Goal: Task Accomplishment & Management: Manage account settings

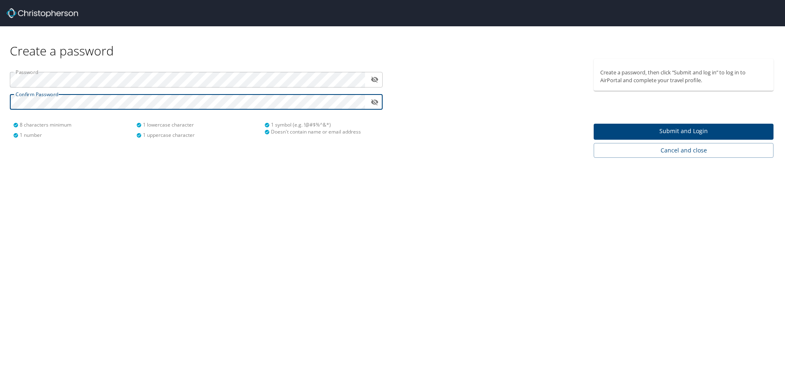
click at [645, 126] on span "Submit and Login" at bounding box center [683, 131] width 167 height 10
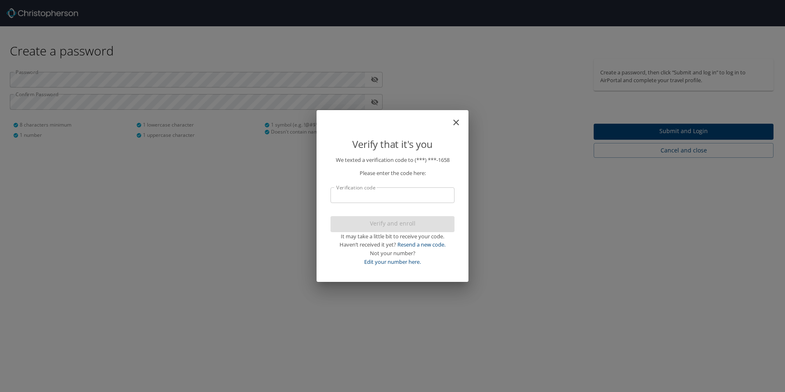
click at [401, 202] on input "Verification code" at bounding box center [393, 195] width 124 height 16
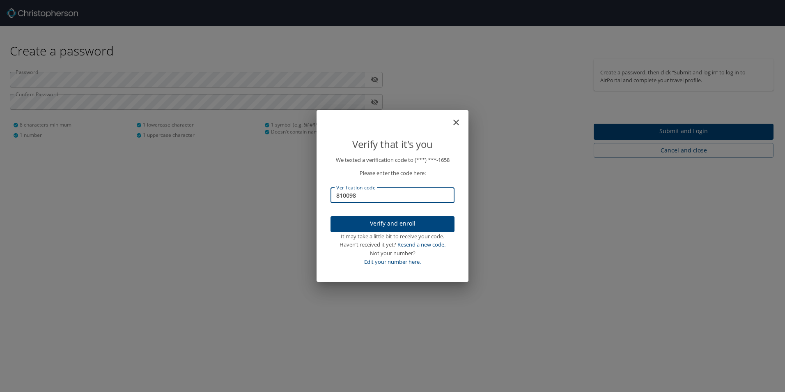
type input "810098"
click at [415, 220] on span "Verify and enroll" at bounding box center [392, 223] width 111 height 10
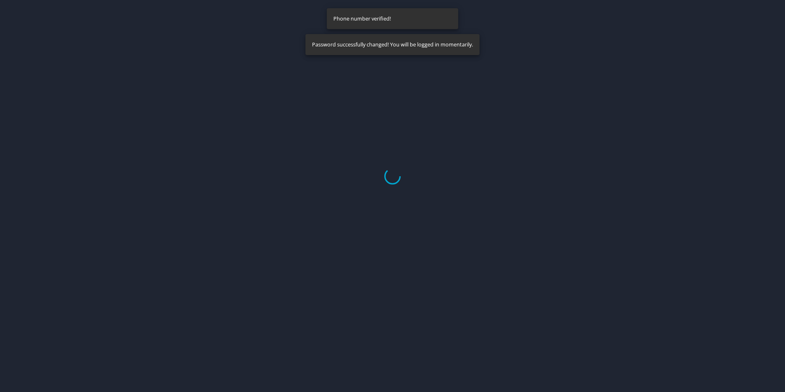
select select "US"
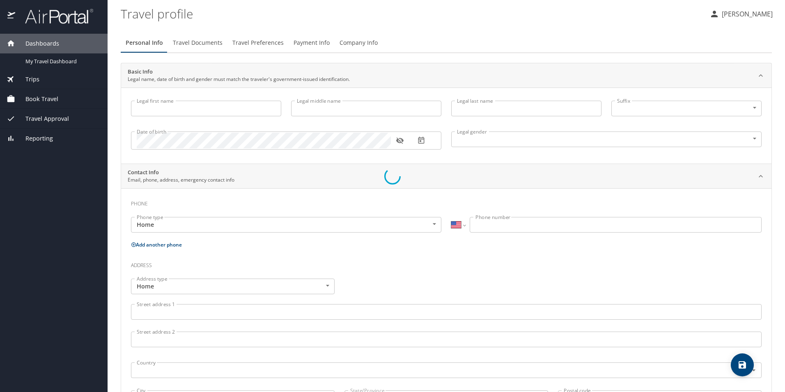
type input "Matthew"
type input "[PERSON_NAME]"
type input "[DEMOGRAPHIC_DATA]"
select select "US"
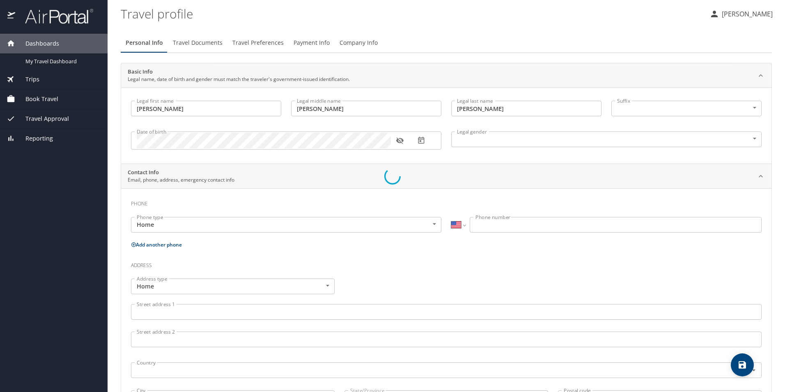
select select "US"
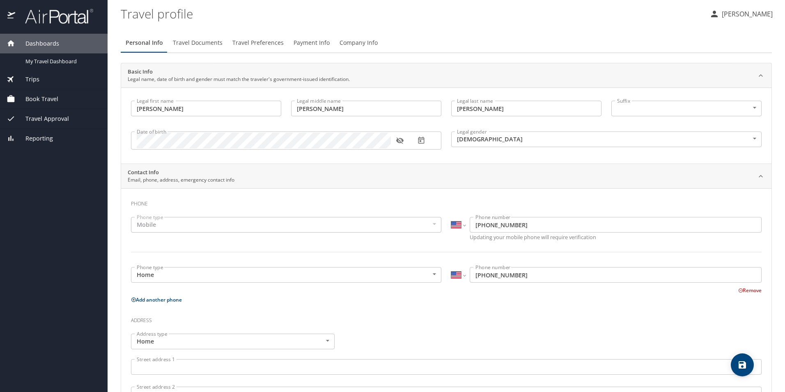
scroll to position [82, 0]
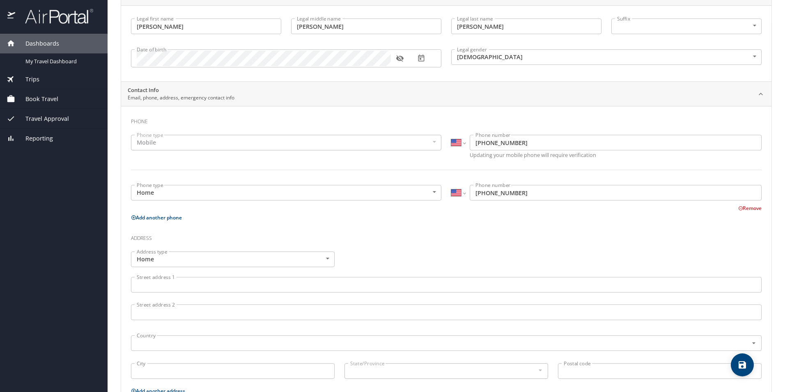
click at [248, 145] on div "Mobile" at bounding box center [286, 143] width 310 height 16
click at [210, 142] on div "Mobile" at bounding box center [286, 143] width 310 height 16
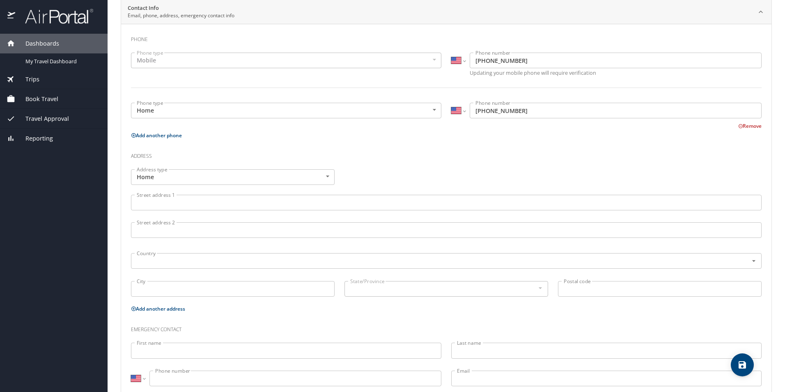
click at [246, 204] on input "Street address 1" at bounding box center [446, 203] width 631 height 16
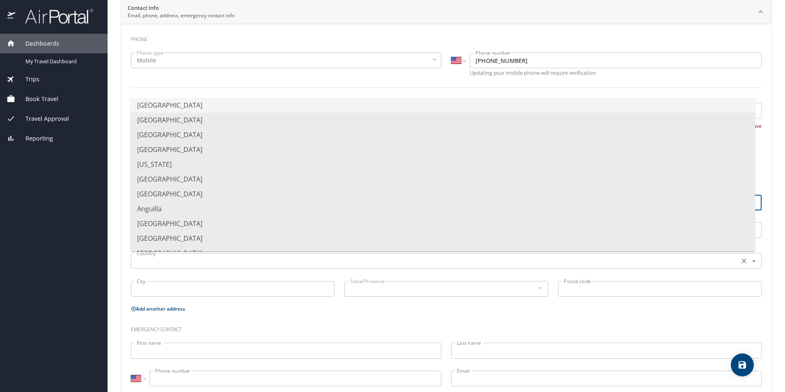
type input "4400 Washington Blvd A218"
click at [193, 263] on input "text" at bounding box center [434, 260] width 602 height 11
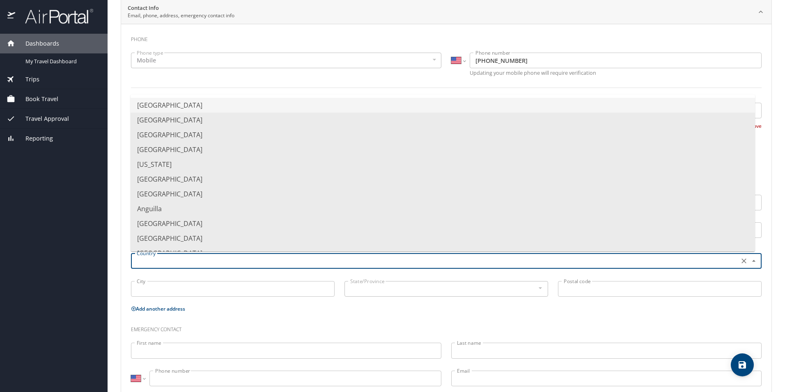
click at [226, 110] on li "United States of America" at bounding box center [443, 105] width 625 height 15
type input "United States of America"
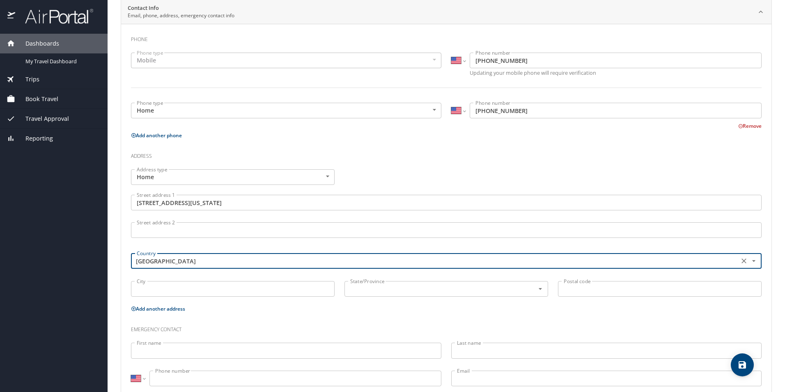
click at [250, 284] on input "City" at bounding box center [233, 289] width 204 height 16
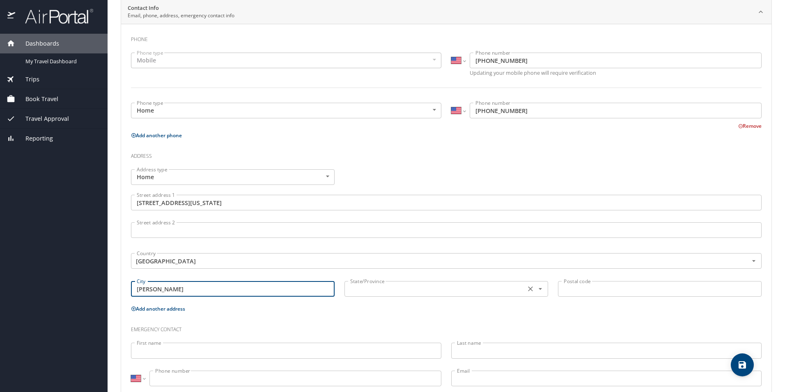
click at [380, 297] on div "State/Province State/Province" at bounding box center [447, 288] width 204 height 21
type input "Ogden"
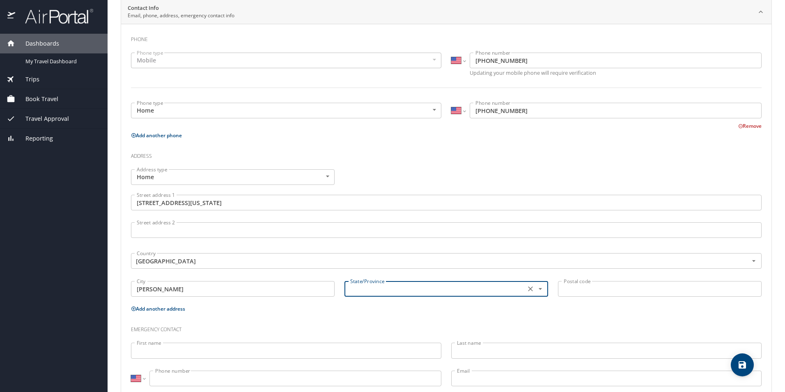
click at [380, 293] on input "text" at bounding box center [434, 288] width 175 height 11
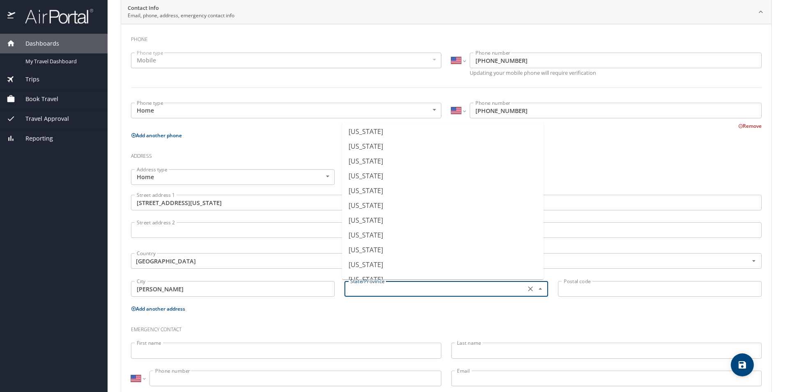
scroll to position [604, 0]
click at [418, 179] on li "Utah" at bounding box center [443, 179] width 202 height 15
type input "Utah"
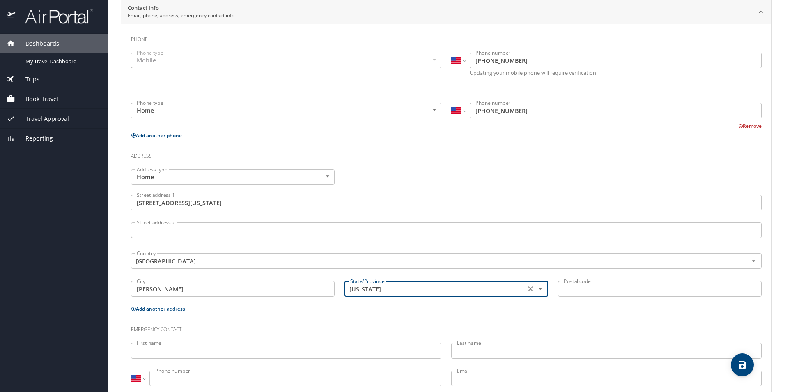
click at [612, 289] on input "Postal code" at bounding box center [660, 289] width 204 height 16
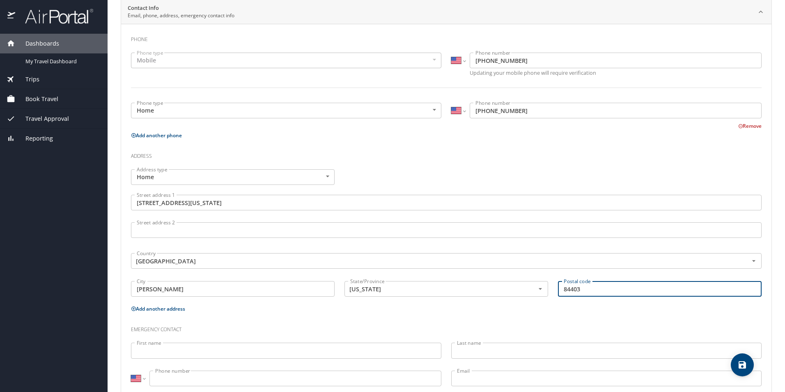
type input "84403"
click at [331, 321] on h3 "Emergency contact" at bounding box center [446, 327] width 631 height 14
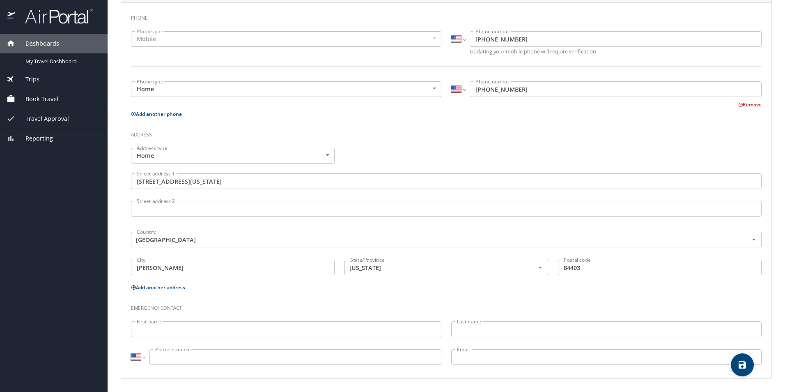
click at [227, 338] on p at bounding box center [286, 338] width 310 height 2
click at [226, 332] on input "First name" at bounding box center [286, 329] width 310 height 16
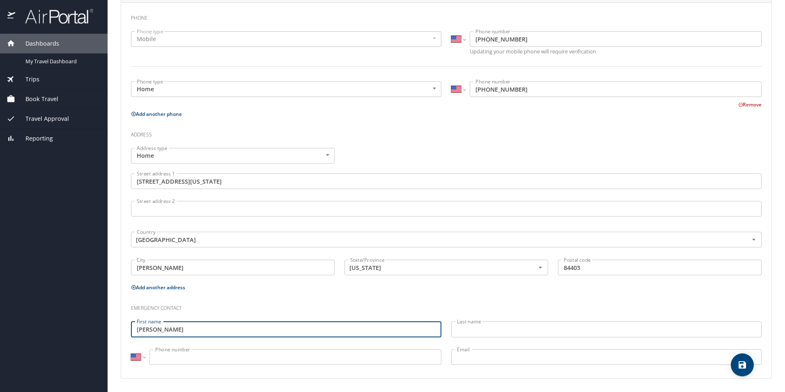
type input "Ellen"
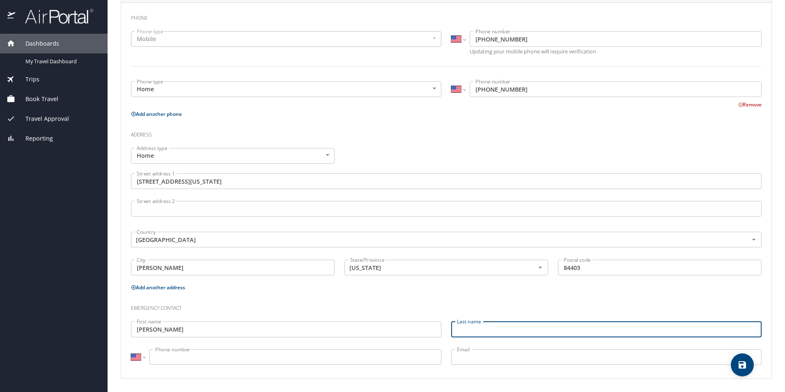
type input ":"
type input "Lafond"
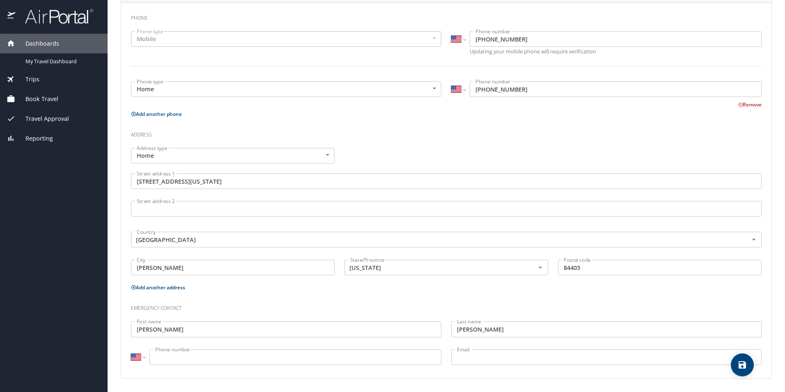
click at [223, 363] on input "Phone number" at bounding box center [295, 357] width 292 height 16
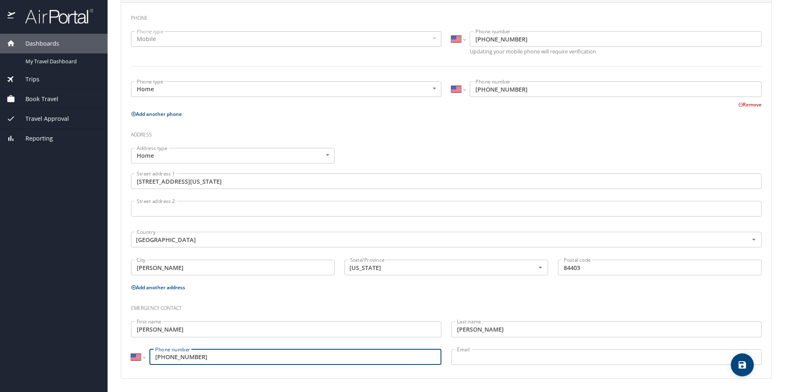
type input "(315) 236-3493"
click at [437, 298] on div "Emergency contact" at bounding box center [446, 305] width 641 height 22
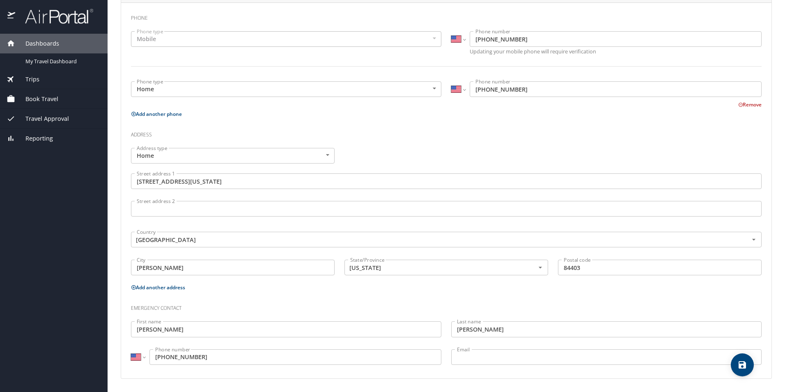
click at [448, 295] on div "Emergency contact" at bounding box center [446, 305] width 641 height 22
click at [314, 290] on p "Add another address" at bounding box center [446, 287] width 631 height 10
click at [457, 367] on div "Email Email" at bounding box center [606, 358] width 320 height 28
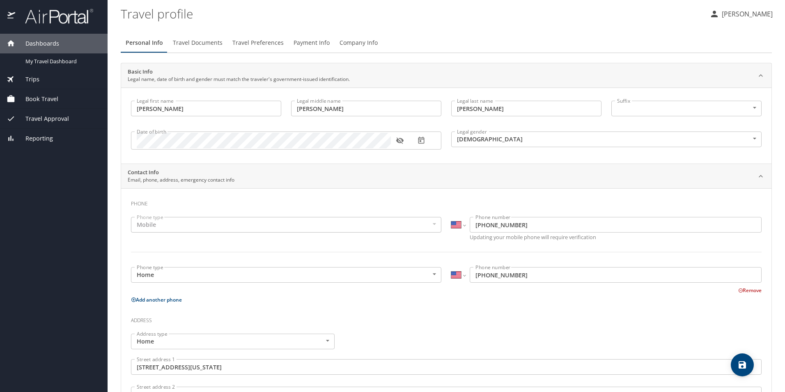
click at [201, 47] on span "Travel Documents" at bounding box center [198, 43] width 50 height 10
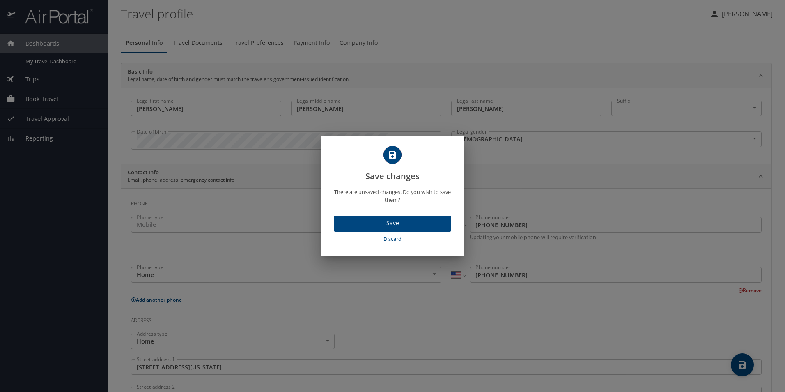
click at [393, 223] on span "Save" at bounding box center [392, 223] width 104 height 10
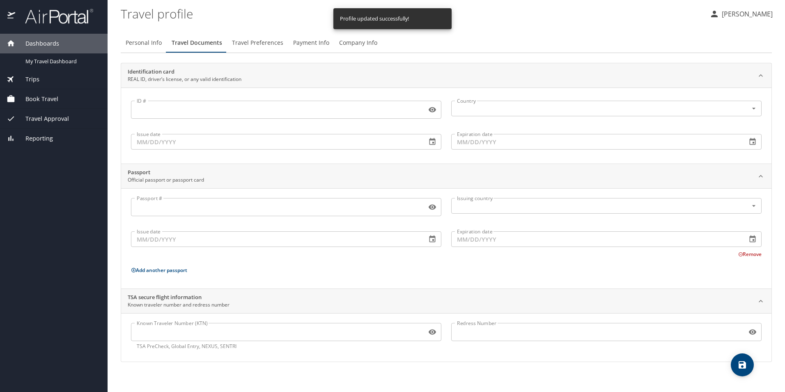
click at [241, 106] on input "ID #" at bounding box center [277, 110] width 292 height 16
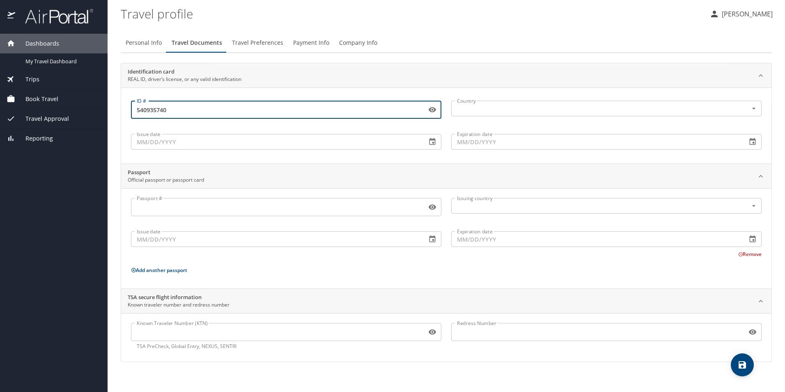
type input "540935740"
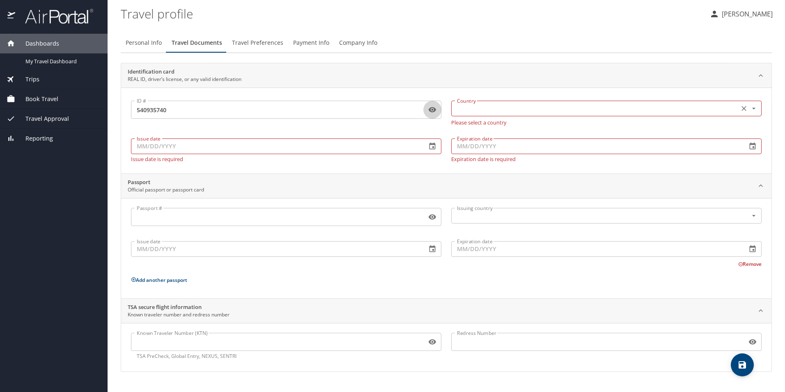
click at [558, 106] on input "text" at bounding box center [594, 108] width 281 height 11
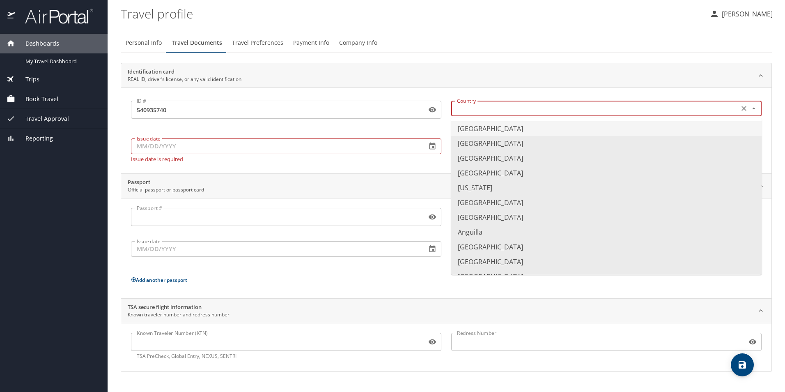
click at [542, 132] on li "United States of America" at bounding box center [606, 128] width 310 height 15
type input "United States of America"
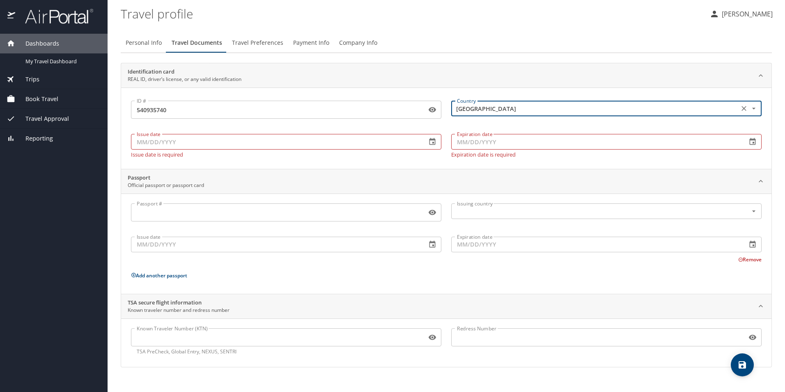
click at [202, 145] on input "Issue date" at bounding box center [275, 142] width 289 height 16
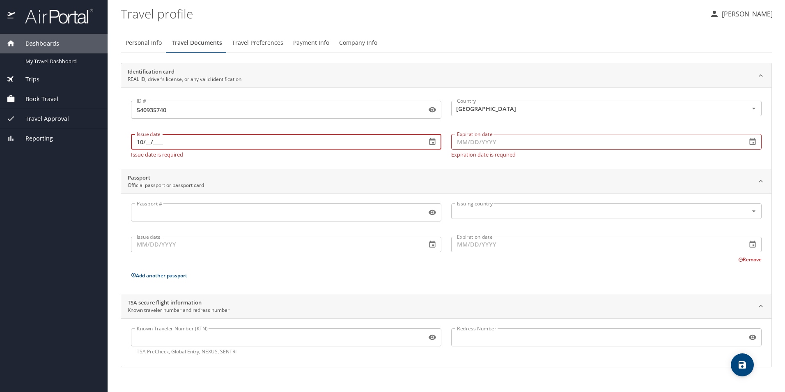
type input "1_/__/____"
type input "03/17/2025"
click at [502, 142] on input "Expiration date" at bounding box center [595, 142] width 289 height 16
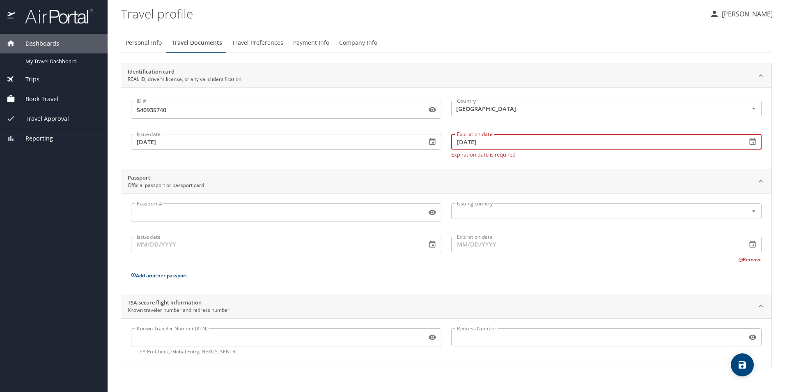
type input "10/25/2029"
click at [424, 157] on div "Issue date 03/17/2025 Issue date" at bounding box center [286, 144] width 320 height 37
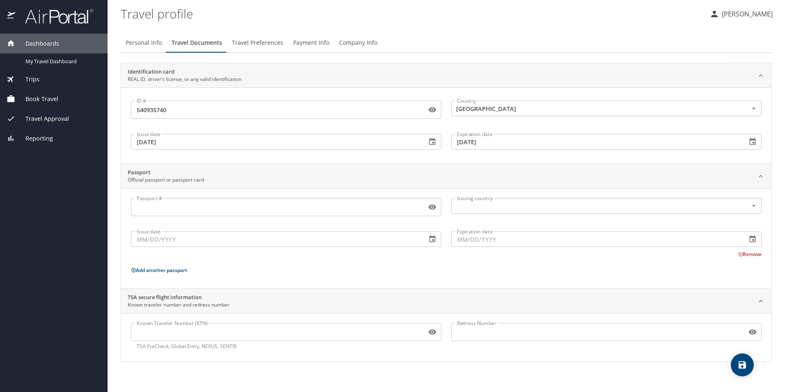
click at [266, 215] on div "Passport #" at bounding box center [286, 207] width 310 height 18
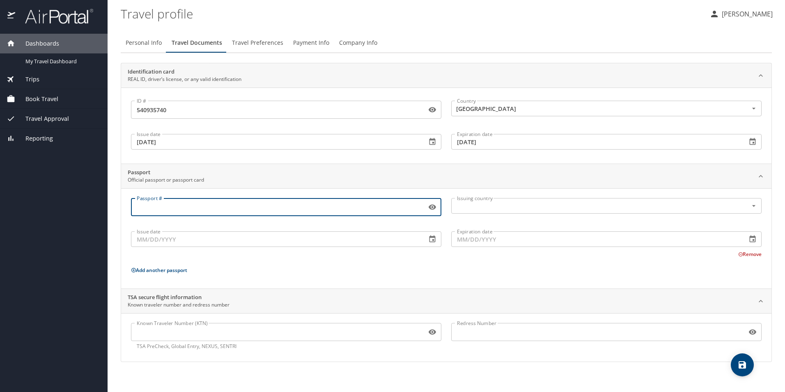
click at [190, 329] on input "Known Traveler Number (KTN)" at bounding box center [277, 332] width 292 height 16
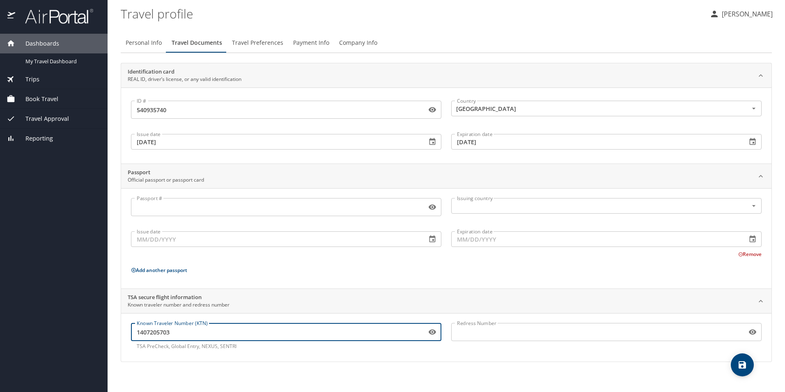
type input "1407205703"
click at [477, 338] on input "Redress Number" at bounding box center [597, 332] width 292 height 16
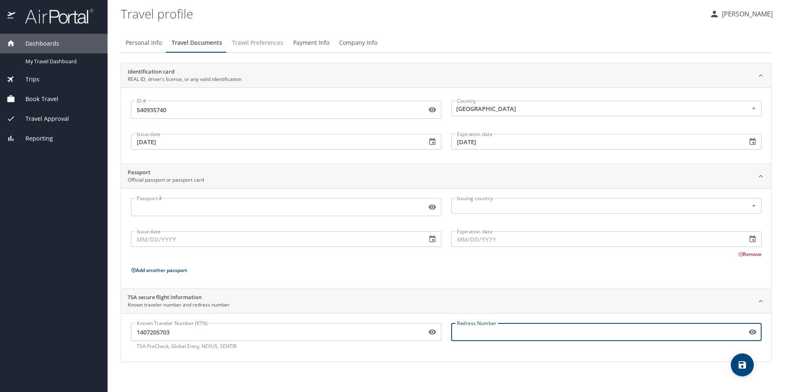
click at [262, 47] on span "Travel Preferences" at bounding box center [257, 43] width 51 height 10
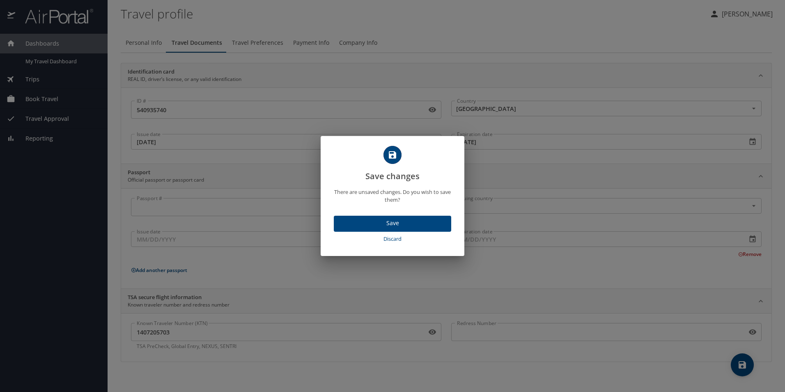
click at [421, 225] on span "Save" at bounding box center [392, 223] width 104 height 10
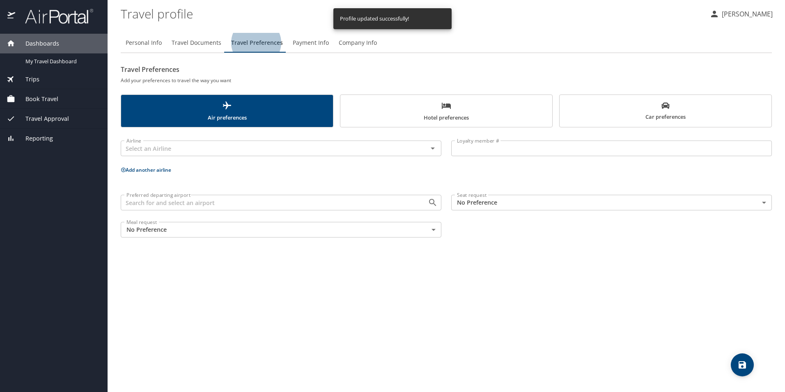
click at [268, 160] on div "Airline Airline" at bounding box center [281, 148] width 331 height 32
click at [266, 154] on input "text" at bounding box center [269, 148] width 292 height 11
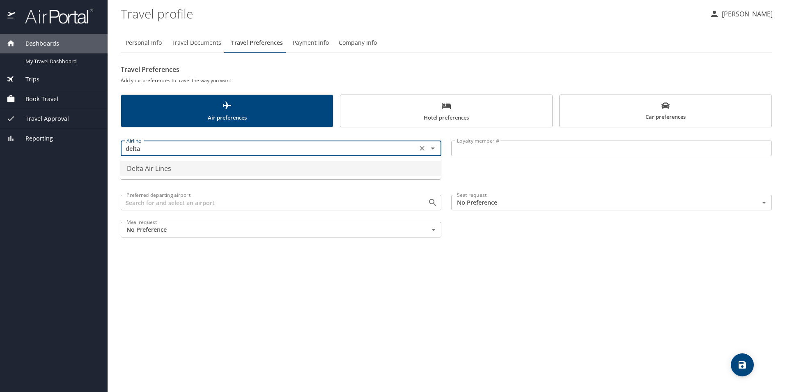
click at [241, 170] on li "Delta Air Lines" at bounding box center [280, 168] width 321 height 15
type input "Delta Air Lines"
click at [506, 151] on input "Loyalty member #" at bounding box center [611, 148] width 321 height 16
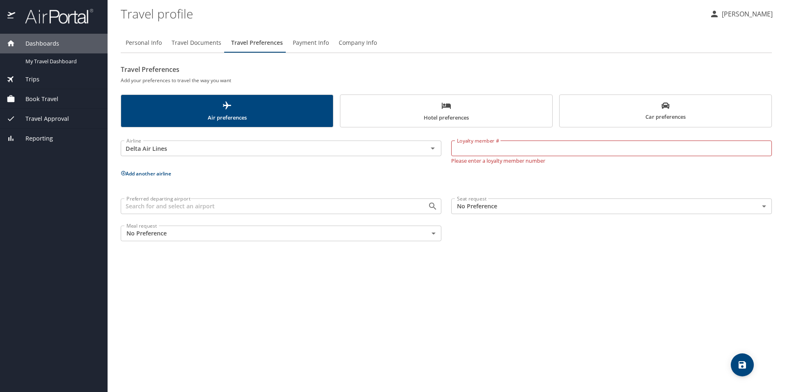
click at [344, 177] on p "Add another airline" at bounding box center [446, 173] width 651 height 10
click at [242, 211] on input "Preferred departing airport" at bounding box center [269, 206] width 292 height 11
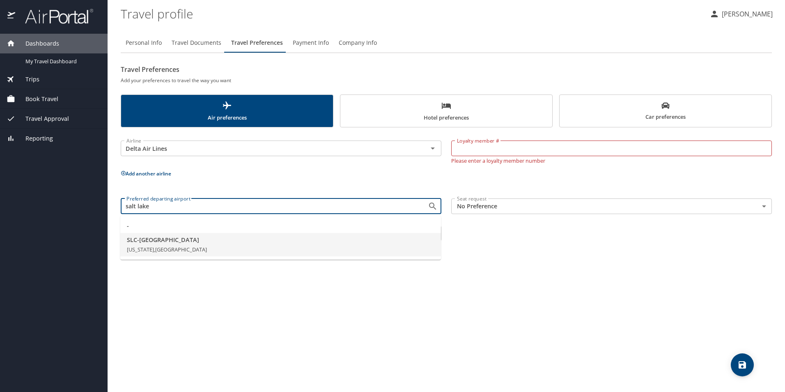
click at [196, 248] on span "Utah, United States of America" at bounding box center [167, 249] width 80 height 7
type input "SLC - Salt Lake City"
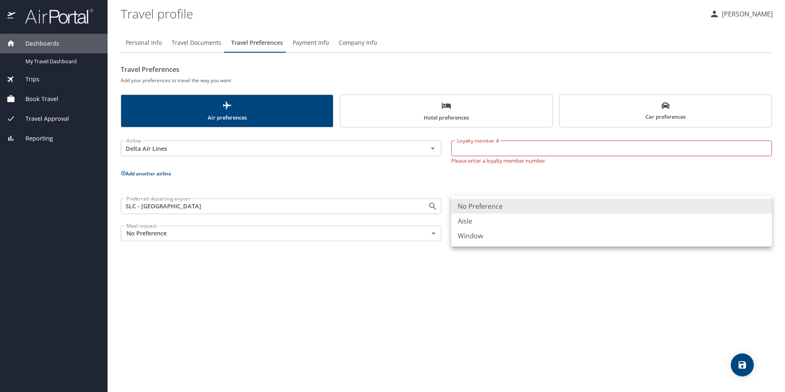
click at [491, 209] on body "Dashboards My Travel Dashboard Trips Current / Future Trips Past Trips Trips Mi…" at bounding box center [392, 196] width 785 height 392
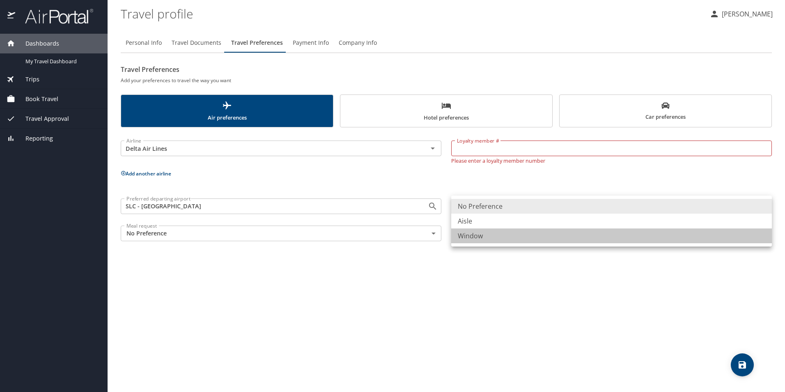
click at [484, 236] on li "Window" at bounding box center [611, 235] width 321 height 15
type input "Window"
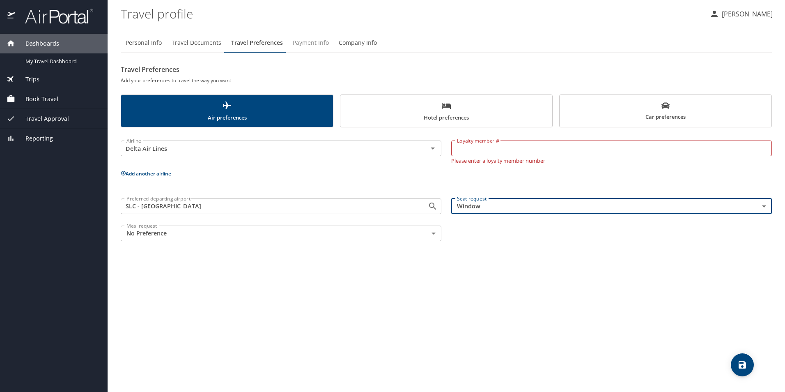
click at [317, 43] on span "Payment Info" at bounding box center [311, 43] width 36 height 10
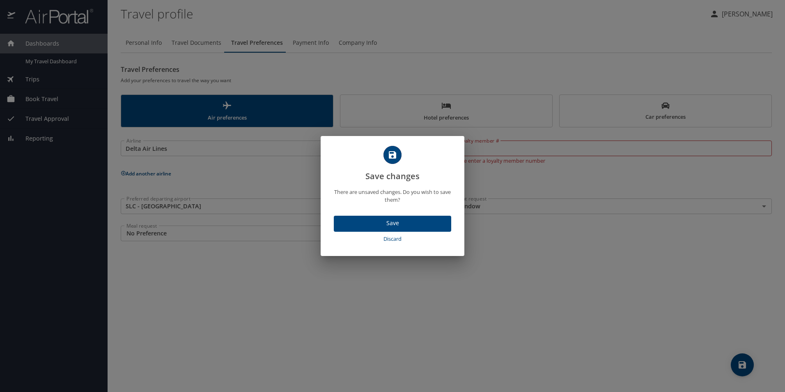
click at [393, 224] on span "Save" at bounding box center [392, 223] width 104 height 10
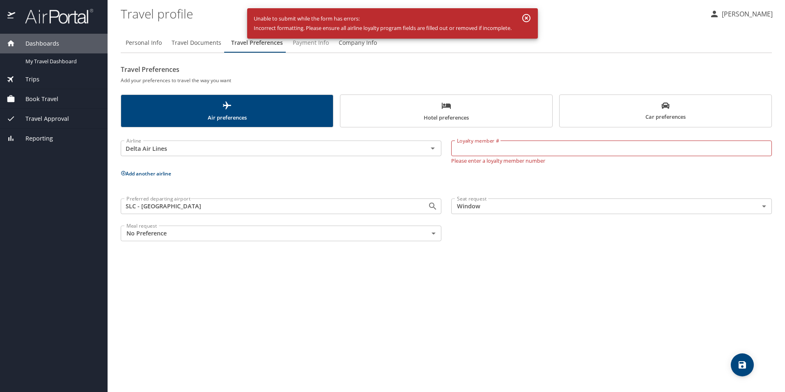
click at [499, 148] on input "Loyalty member #" at bounding box center [611, 148] width 321 height 16
click at [416, 117] on span "Hotel preferences" at bounding box center [446, 112] width 202 height 22
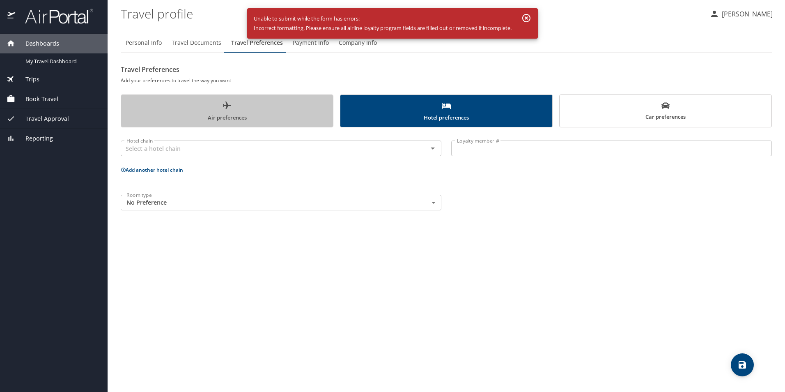
click at [281, 104] on span "Air preferences" at bounding box center [227, 112] width 202 height 22
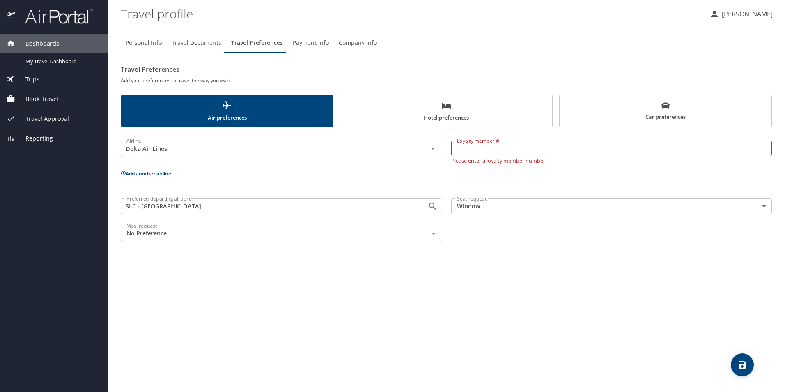
click at [487, 154] on input "Loyalty member #" at bounding box center [611, 148] width 321 height 16
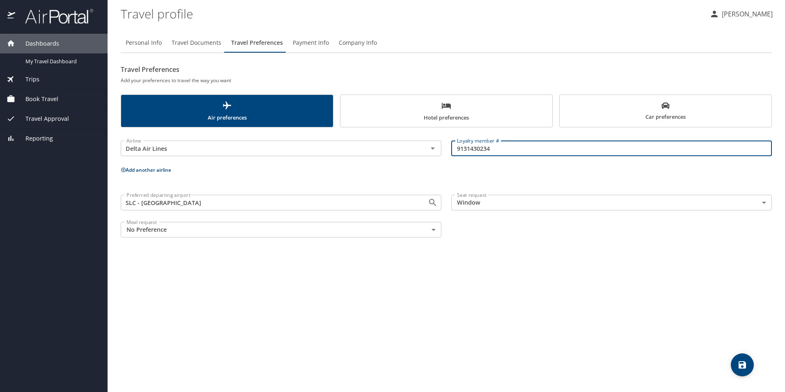
type input "9131430234"
click at [436, 176] on div "Airline Delta Air Lines Airline Loyalty member # 9131430234 Loyalty member # Ad…" at bounding box center [446, 187] width 651 height 110
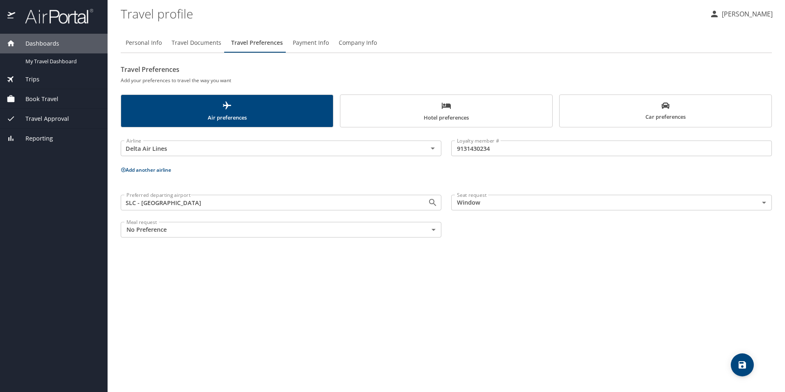
click at [449, 111] on span "Hotel preferences" at bounding box center [446, 112] width 202 height 22
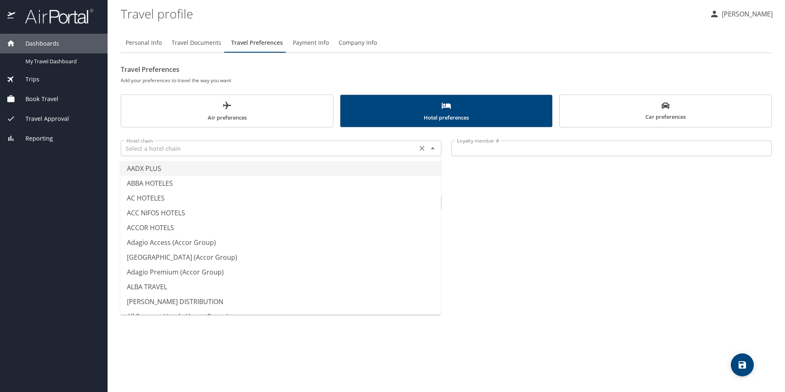
drag, startPoint x: 157, startPoint y: 149, endPoint x: 169, endPoint y: 149, distance: 11.5
click at [170, 149] on input "text" at bounding box center [269, 148] width 292 height 11
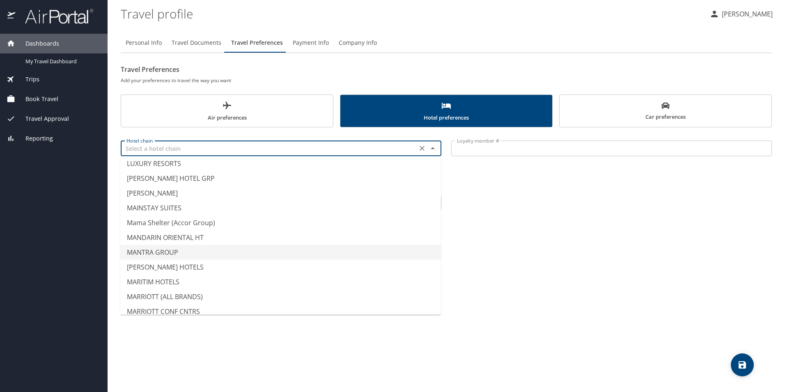
scroll to position [2751, 0]
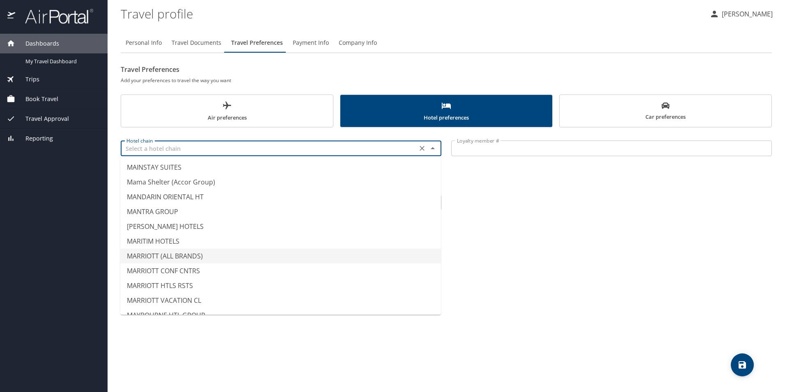
click at [259, 254] on li "MARRIOTT (ALL BRANDS)" at bounding box center [280, 255] width 321 height 15
type input "MARRIOTT (ALL BRANDS)"
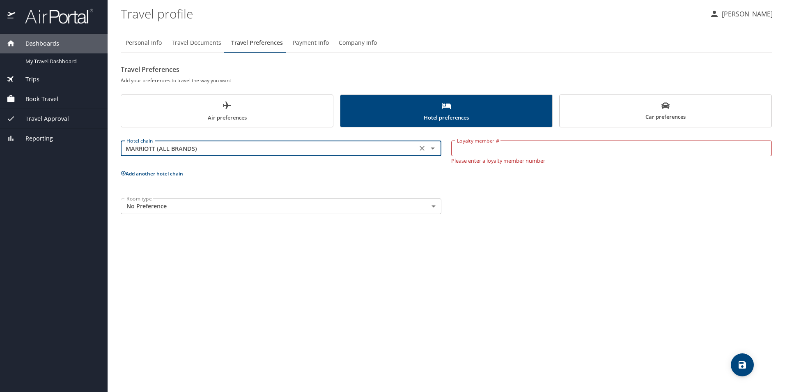
click at [465, 148] on input "Loyalty member #" at bounding box center [611, 148] width 321 height 16
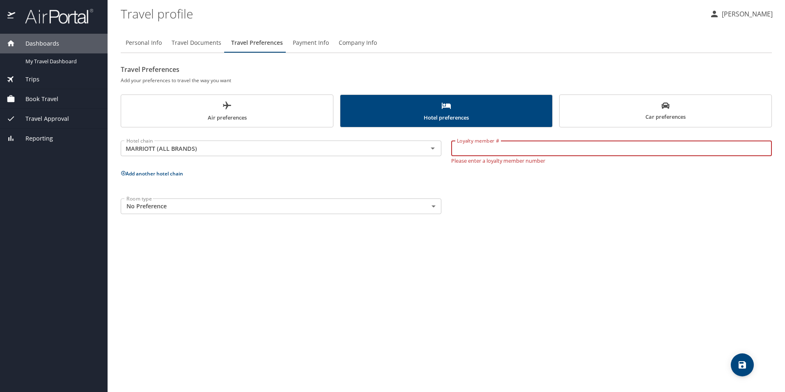
click at [551, 282] on div "Personal Info Travel Documents Travel Preferences Payment Info Company Info Tra…" at bounding box center [446, 208] width 651 height 365
click at [279, 211] on body "Dashboards My Travel Dashboard Trips Current / Future Trips Past Trips Trips Mi…" at bounding box center [392, 196] width 785 height 392
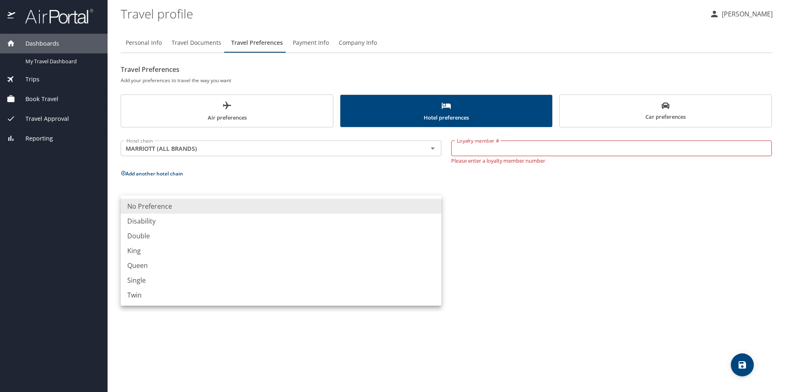
click at [157, 251] on li "King" at bounding box center [281, 250] width 321 height 15
type input "King"
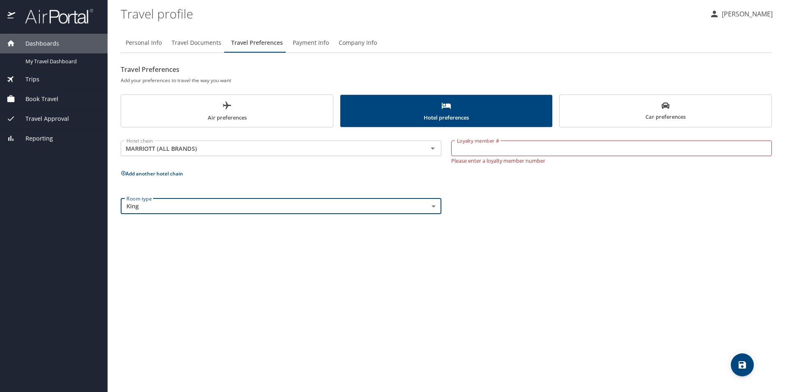
click at [528, 294] on div "Personal Info Travel Documents Travel Preferences Payment Info Company Info Tra…" at bounding box center [446, 208] width 651 height 365
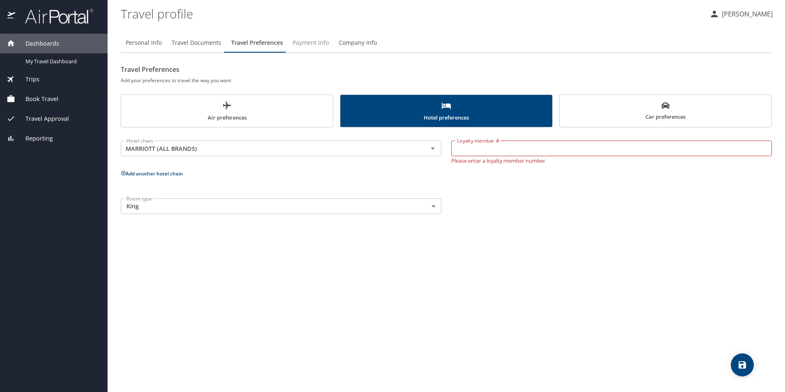
click at [320, 48] on span "Payment Info" at bounding box center [311, 43] width 36 height 10
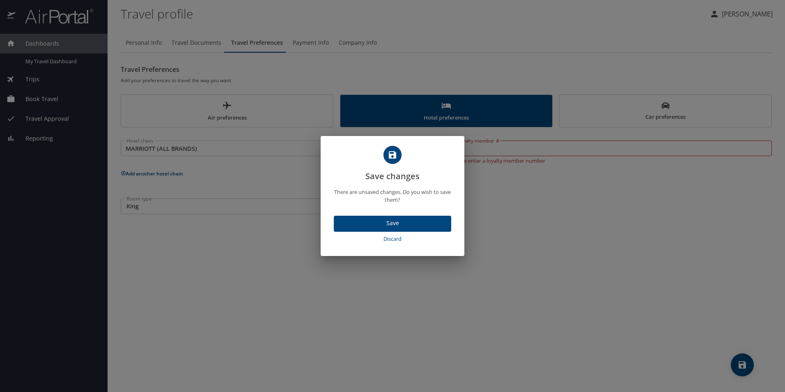
click at [395, 227] on span "Save" at bounding box center [392, 223] width 104 height 10
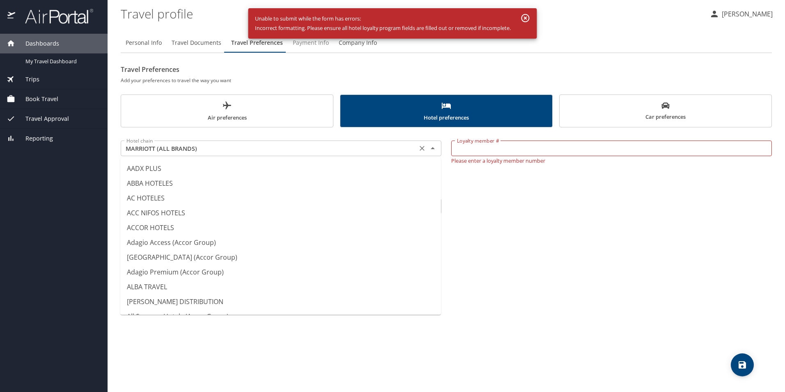
click at [242, 153] on input "MARRIOTT (ALL BRANDS)" at bounding box center [269, 148] width 292 height 11
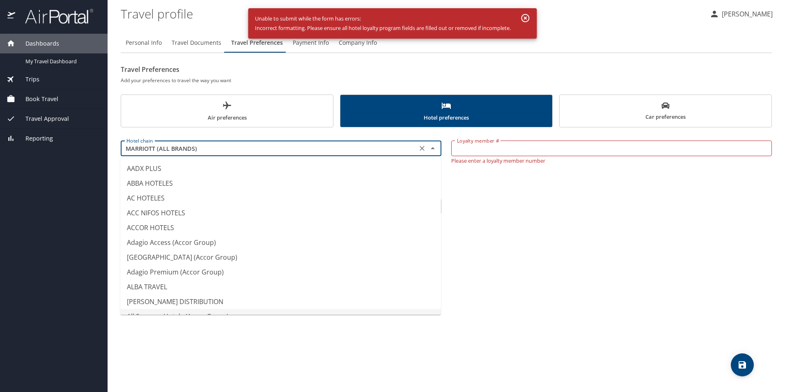
scroll to position [2701, 0]
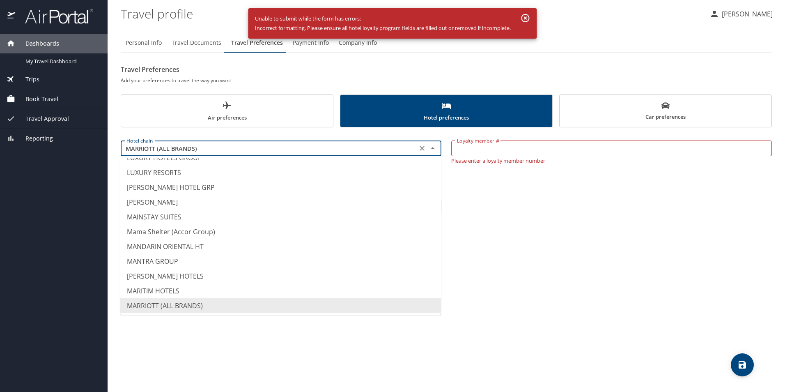
click at [423, 149] on icon "Clear" at bounding box center [422, 148] width 5 height 5
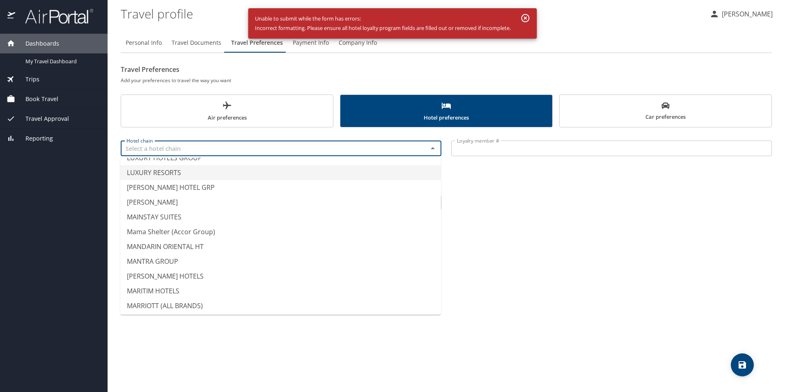
scroll to position [5, 0]
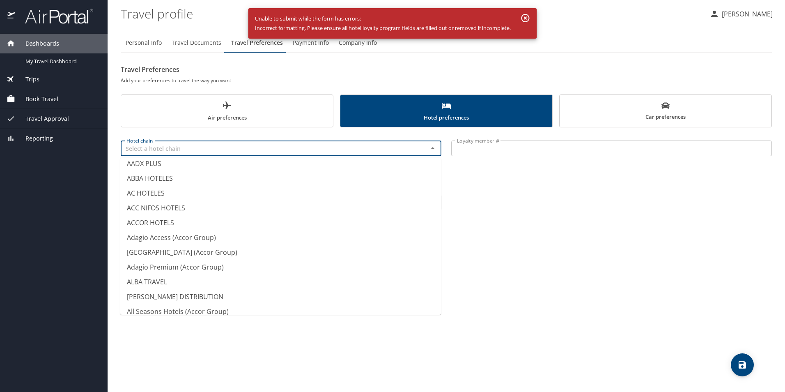
type input "LUXURY RESORTS"
click at [528, 241] on div "Personal Info Travel Documents Travel Preferences Payment Info Company Info Tra…" at bounding box center [446, 208] width 651 height 365
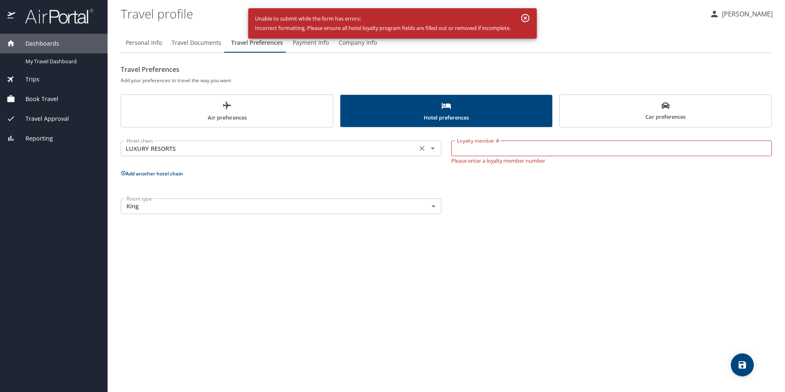
click at [432, 149] on icon "Open" at bounding box center [433, 148] width 4 height 2
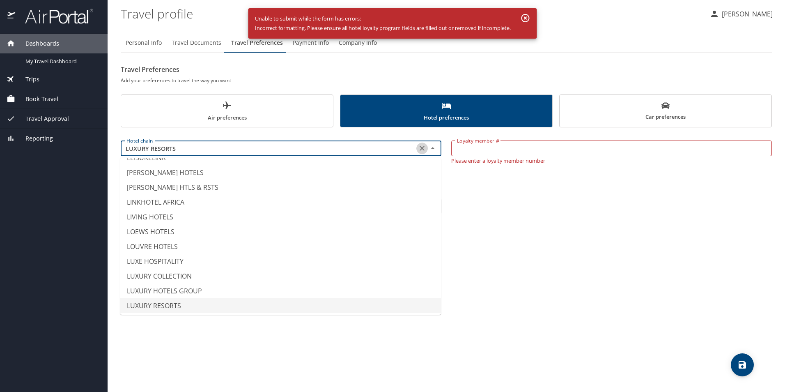
click at [421, 146] on icon "Clear" at bounding box center [422, 148] width 8 height 8
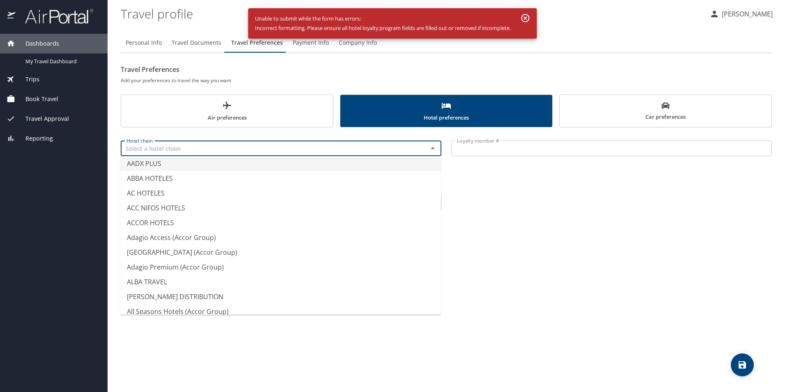
drag, startPoint x: 571, startPoint y: 365, endPoint x: 566, endPoint y: 366, distance: 5.4
click at [566, 366] on div "Personal Info Travel Documents Travel Preferences Payment Info Company Info Tra…" at bounding box center [446, 208] width 651 height 365
type input "AADX PLUS"
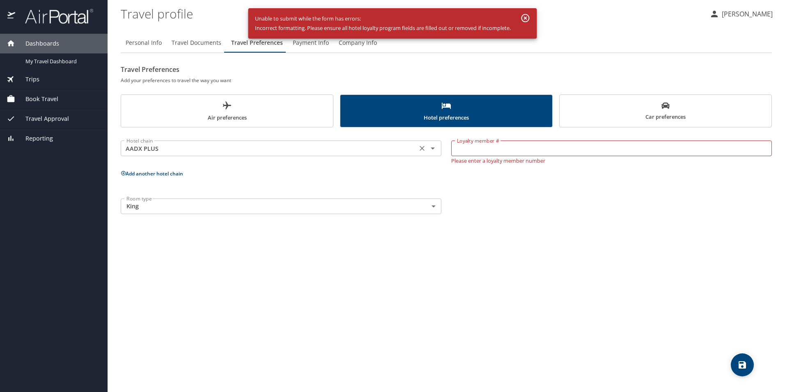
click at [351, 149] on input "AADX PLUS" at bounding box center [269, 148] width 292 height 11
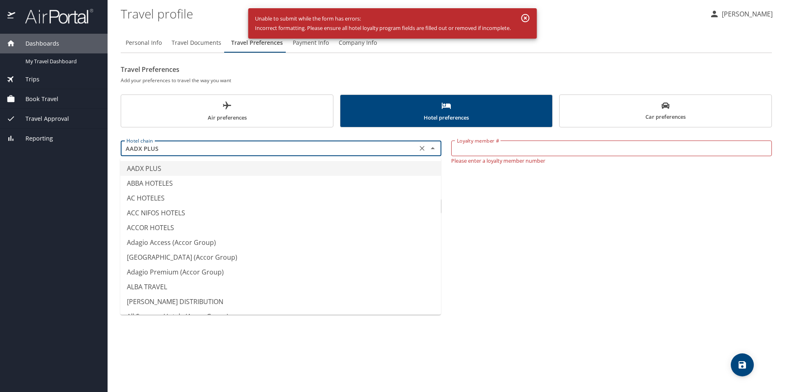
click at [351, 149] on input "AADX PLUS" at bounding box center [269, 148] width 292 height 11
click at [595, 333] on div "Personal Info Travel Documents Travel Preferences Payment Info Company Info Tra…" at bounding box center [446, 208] width 651 height 365
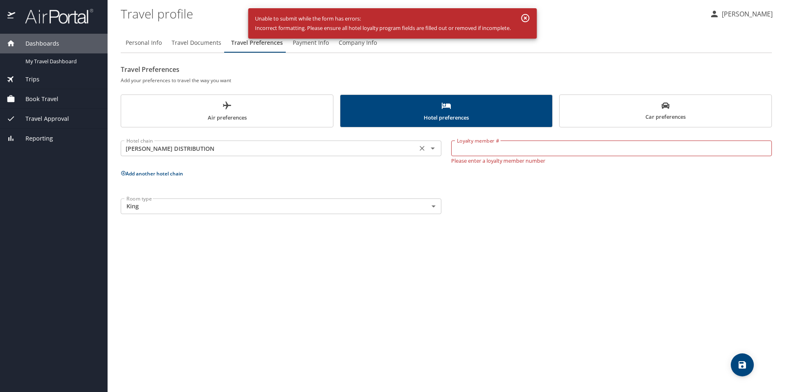
click at [434, 146] on icon "Open" at bounding box center [433, 148] width 10 height 10
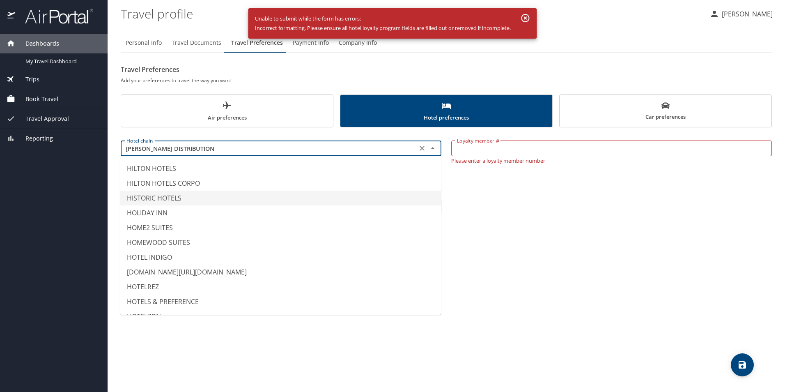
scroll to position [1807, 0]
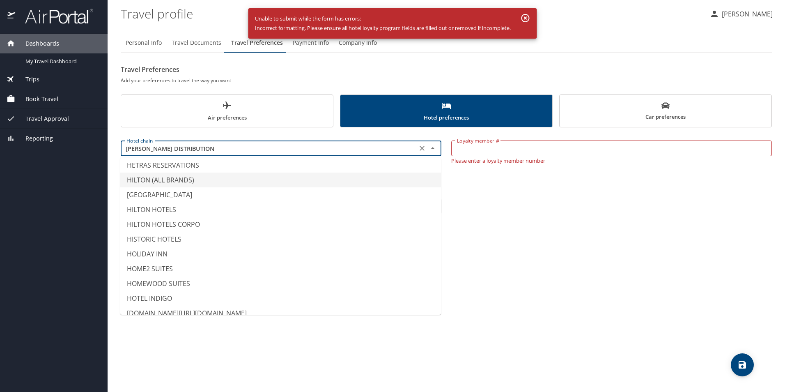
click at [179, 179] on li "HILTON (ALL BRANDS)" at bounding box center [280, 179] width 321 height 15
type input "HILTON (ALL BRANDS)"
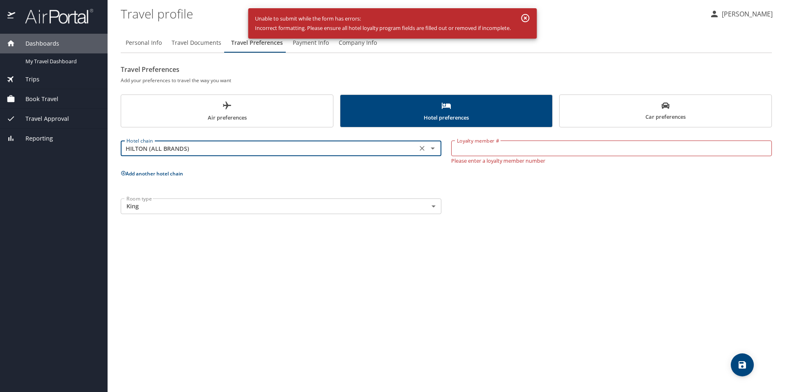
click at [489, 156] on p "Please enter a loyalty member number" at bounding box center [611, 159] width 321 height 7
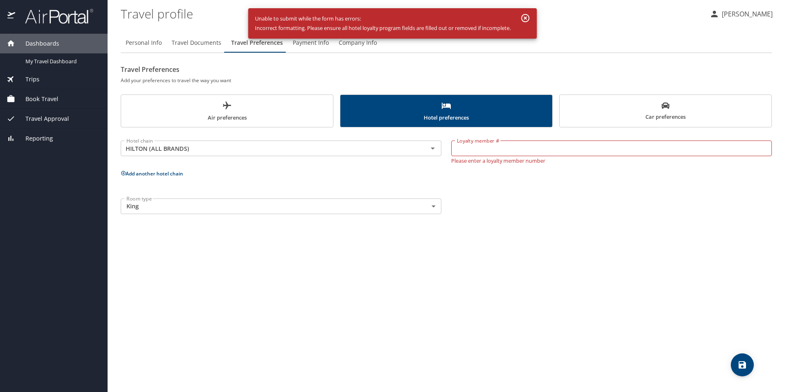
click at [488, 150] on input "Loyalty member #" at bounding box center [611, 148] width 321 height 16
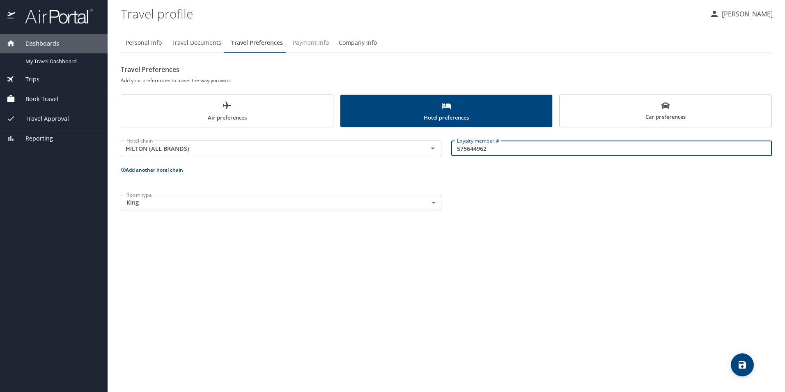
type input "575644962"
click at [307, 43] on span "Payment Info" at bounding box center [311, 43] width 36 height 10
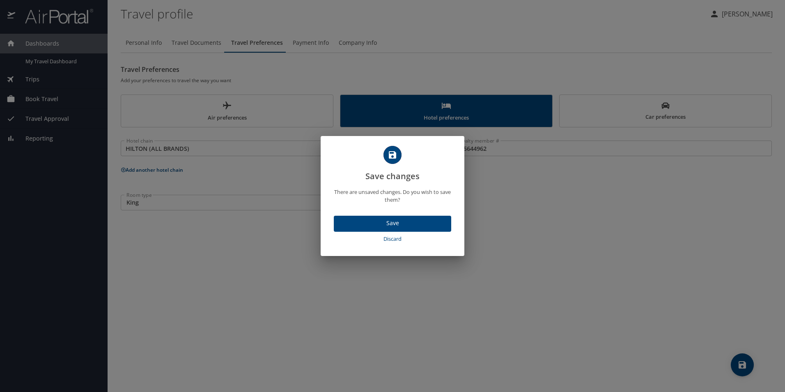
click at [386, 225] on span "Save" at bounding box center [392, 223] width 104 height 10
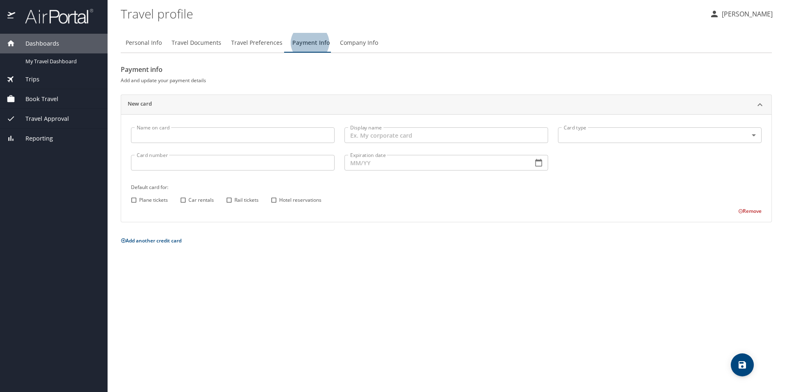
click at [373, 48] on span "Company Info" at bounding box center [359, 43] width 38 height 10
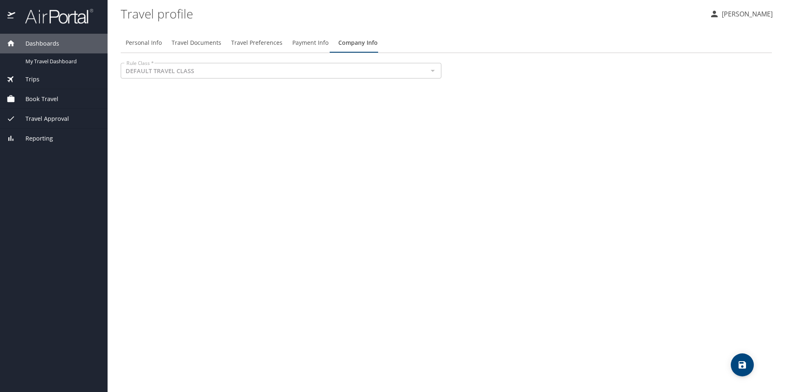
click at [432, 71] on div at bounding box center [432, 70] width 11 height 11
click at [272, 106] on div "Personal Info Travel Documents Travel Preferences Payment Info Company Info Rul…" at bounding box center [446, 208] width 651 height 365
click at [155, 46] on span "Personal Info" at bounding box center [144, 43] width 36 height 10
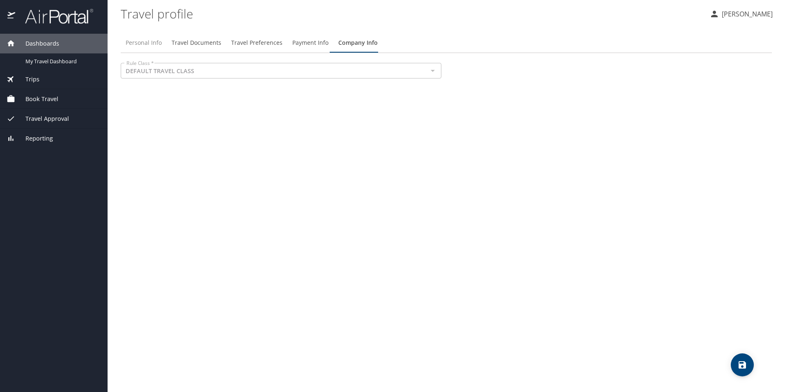
select select "US"
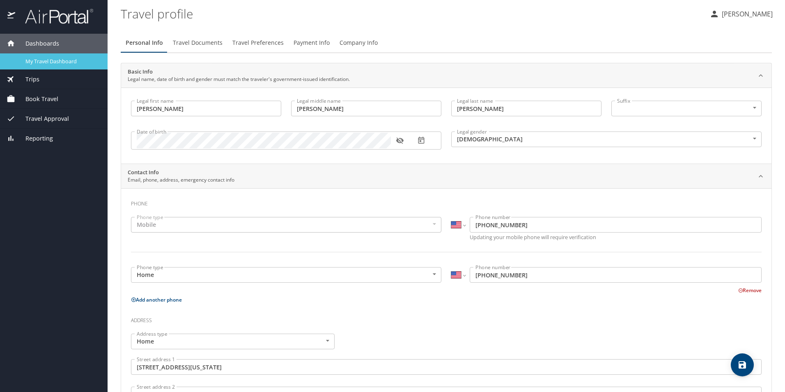
click at [71, 59] on span "My Travel Dashboard" at bounding box center [61, 61] width 72 height 8
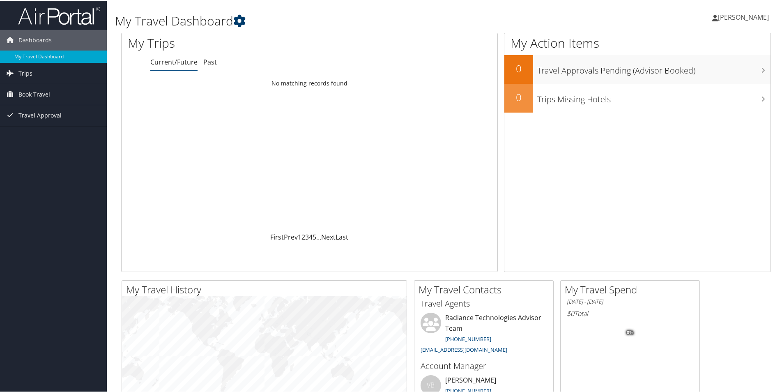
click at [239, 20] on icon at bounding box center [239, 20] width 12 height 12
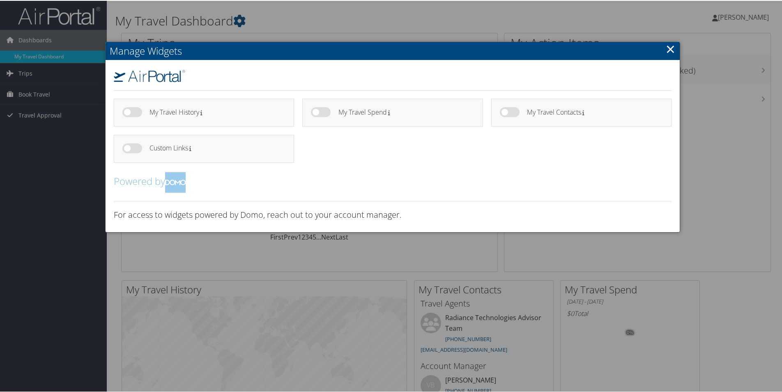
click at [672, 45] on link "×" at bounding box center [670, 48] width 9 height 16
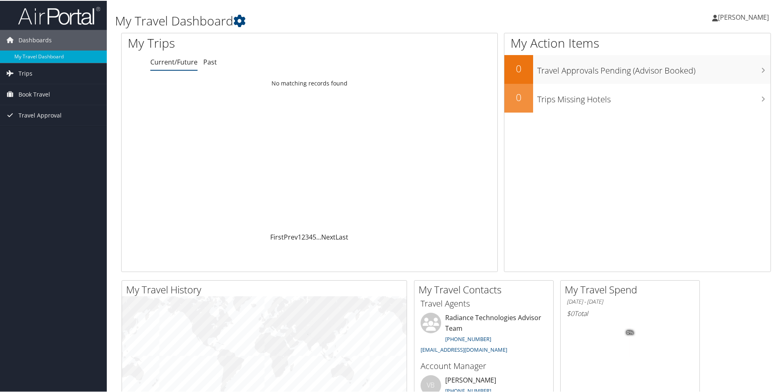
click at [736, 16] on span "[PERSON_NAME]" at bounding box center [743, 16] width 51 height 9
click at [695, 44] on link "My Settings" at bounding box center [722, 45] width 92 height 14
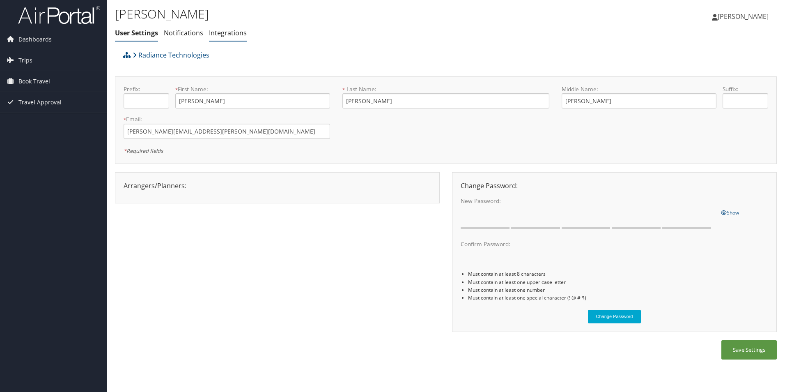
click at [230, 37] on link "Integrations" at bounding box center [228, 32] width 38 height 9
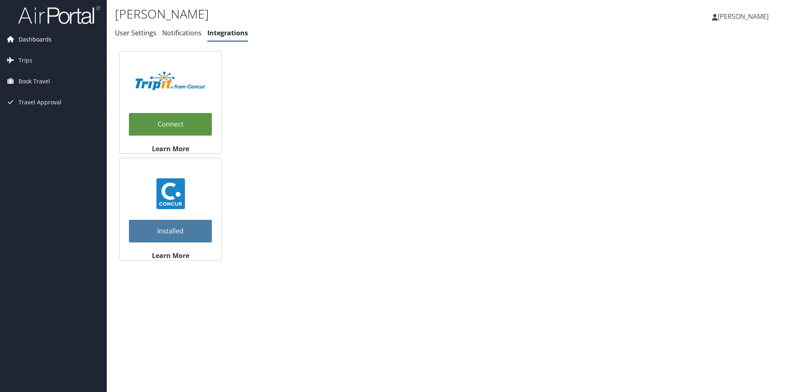
click at [45, 38] on span "Dashboards" at bounding box center [34, 39] width 33 height 21
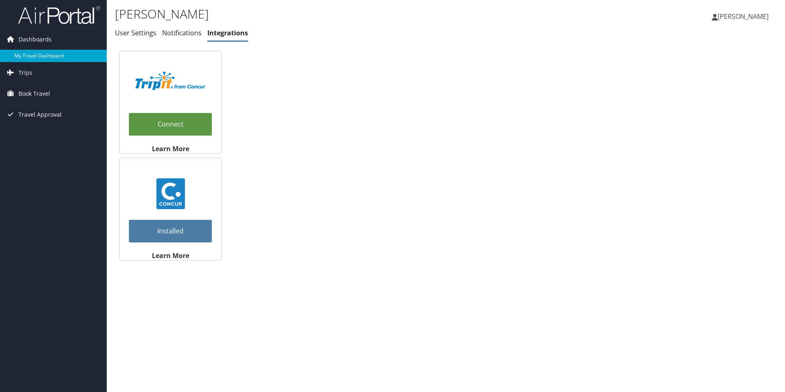
click at [43, 59] on link "My Travel Dashboard" at bounding box center [53, 56] width 107 height 12
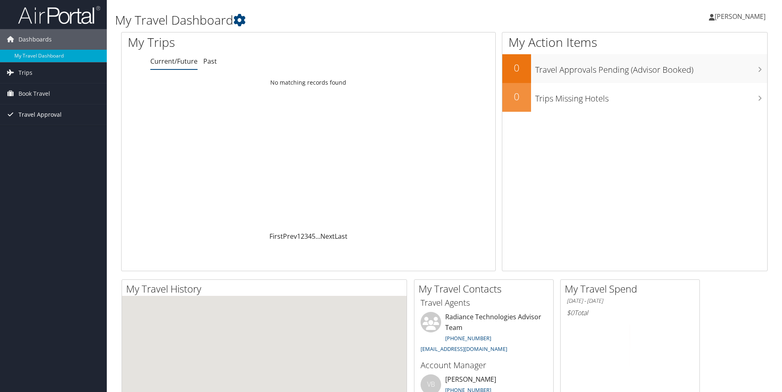
click at [49, 113] on span "Travel Approval" at bounding box center [39, 114] width 43 height 21
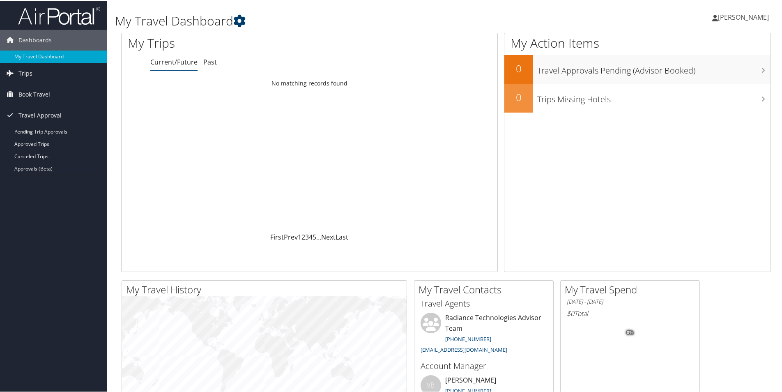
click at [241, 18] on icon at bounding box center [239, 20] width 12 height 12
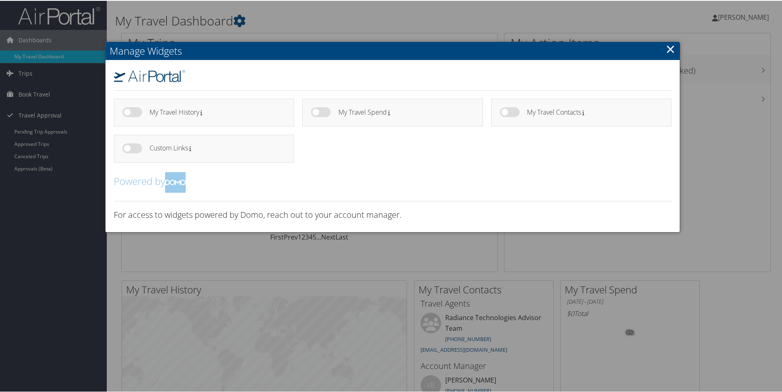
click at [672, 47] on link "×" at bounding box center [670, 48] width 9 height 16
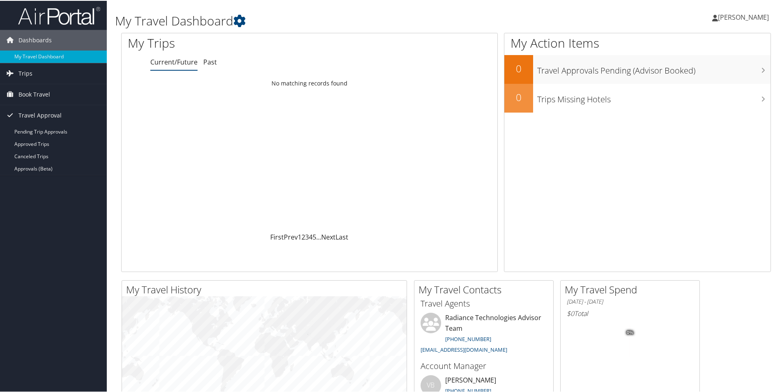
click at [738, 16] on span "[PERSON_NAME]" at bounding box center [743, 16] width 51 height 9
click at [719, 70] on link "View Travel Profile" at bounding box center [722, 73] width 92 height 14
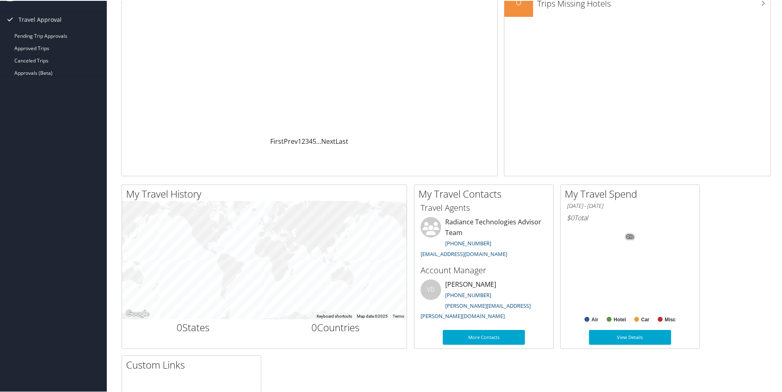
scroll to position [82, 0]
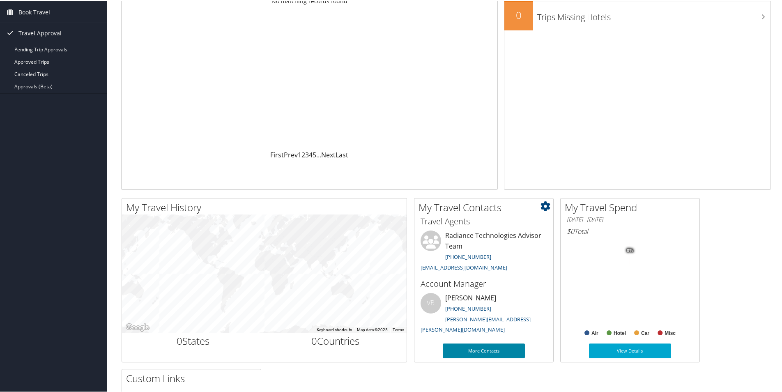
click at [497, 346] on link "More Contacts" at bounding box center [484, 349] width 82 height 15
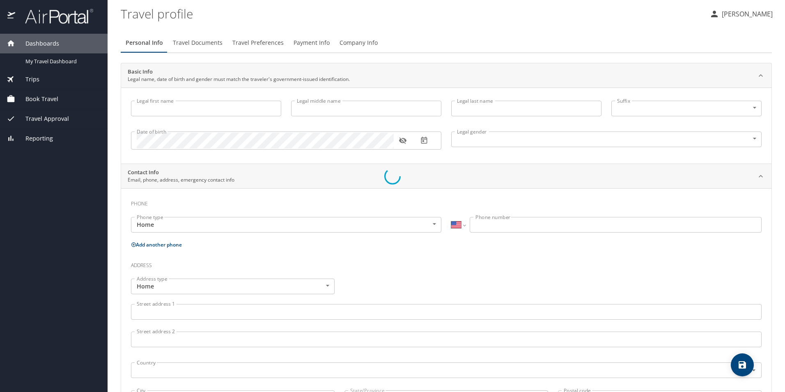
select select "US"
type input "Matthew"
type input "John"
type input "Lafond"
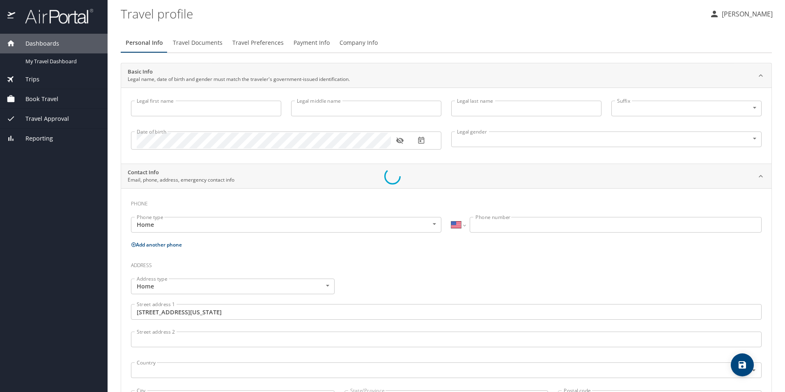
type input "Male"
type input "Ellen"
type input "Lafond"
type input "(315) 236-3493"
type input "United States of America"
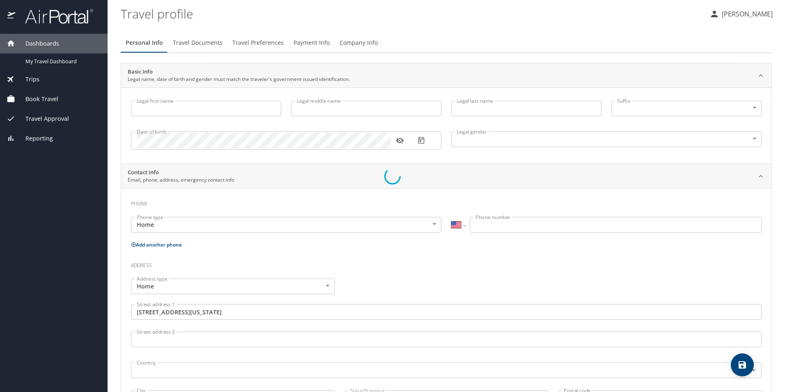
type input "Utah"
select select "US"
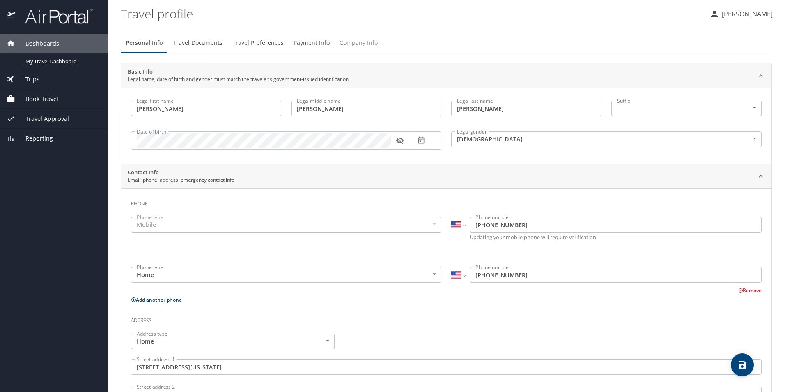
click at [363, 42] on span "Company Info" at bounding box center [359, 43] width 38 height 10
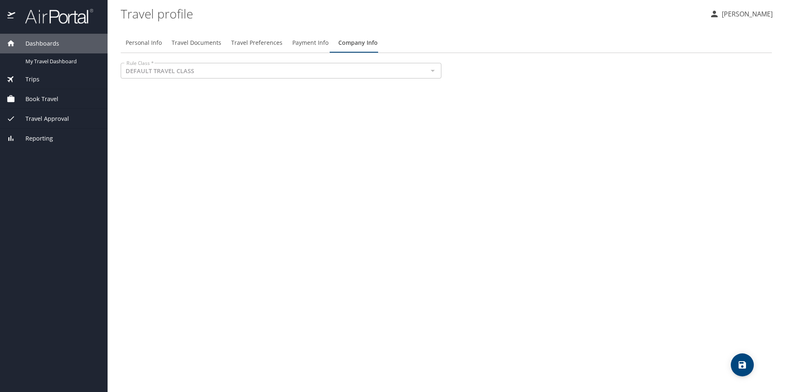
click at [142, 43] on span "Personal Info" at bounding box center [144, 43] width 36 height 10
select select "US"
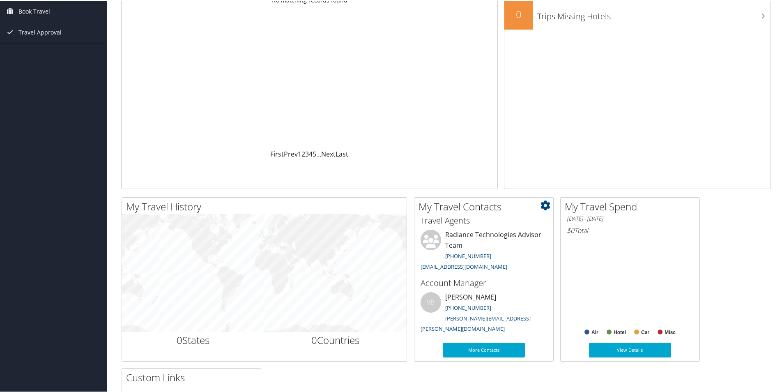
scroll to position [83, 0]
click at [546, 203] on icon at bounding box center [545, 205] width 10 height 10
click at [500, 193] on div "My Trips Current/Future Past Loading... No matching records found First Prev 1 …" at bounding box center [446, 72] width 662 height 247
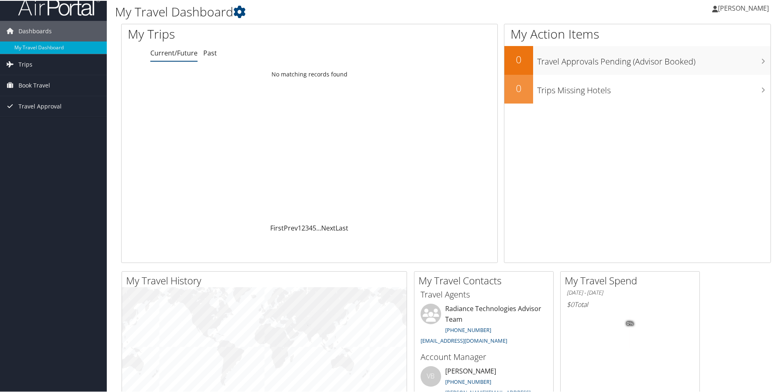
scroll to position [0, 0]
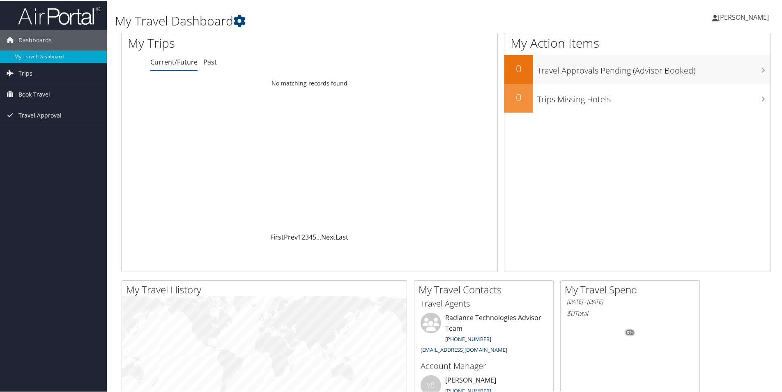
click at [113, 163] on div "My Travel Dashboard [PERSON_NAME] [PERSON_NAME] My Settings Travel Agency Conta…" at bounding box center [446, 310] width 678 height 620
